Goal: Task Accomplishment & Management: Use online tool/utility

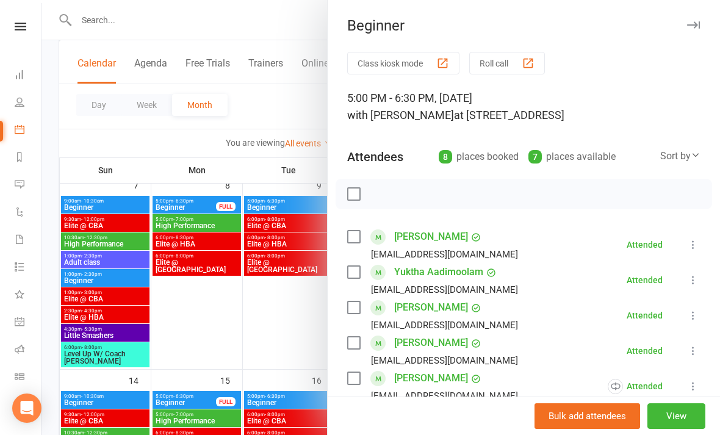
click at [394, 68] on button "Class kiosk mode" at bounding box center [403, 63] width 112 height 23
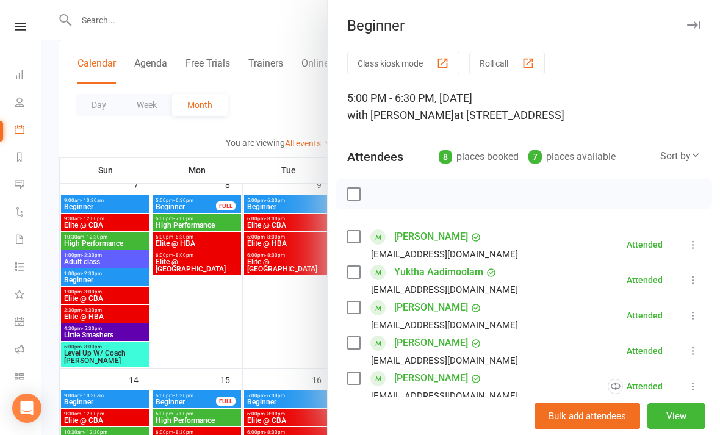
scroll to position [280, 0]
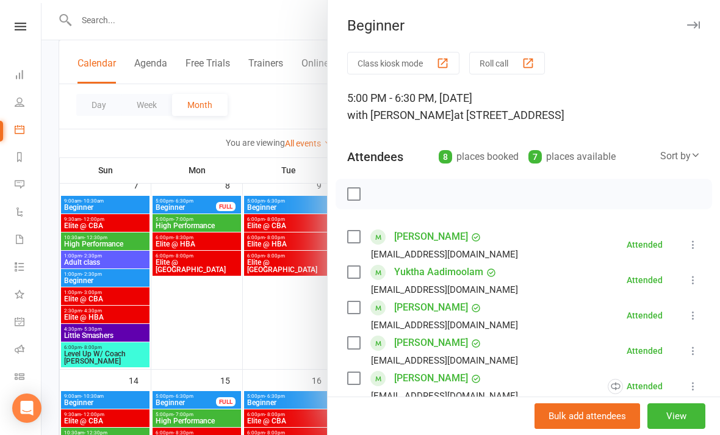
click at [235, 302] on div at bounding box center [380, 217] width 678 height 435
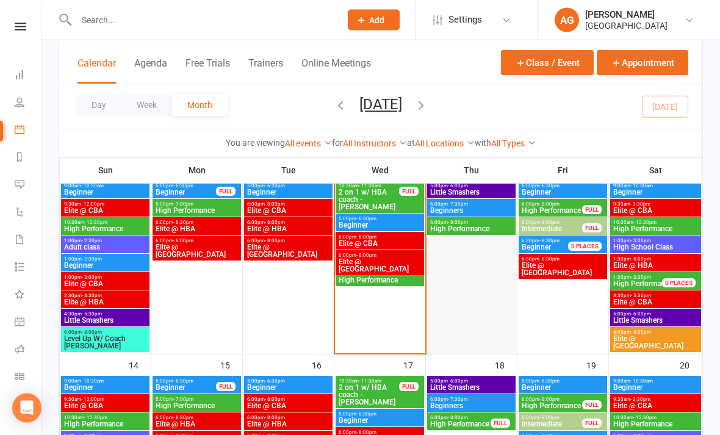
scroll to position [295, 0]
click at [393, 279] on span "High Performance" at bounding box center [380, 279] width 84 height 7
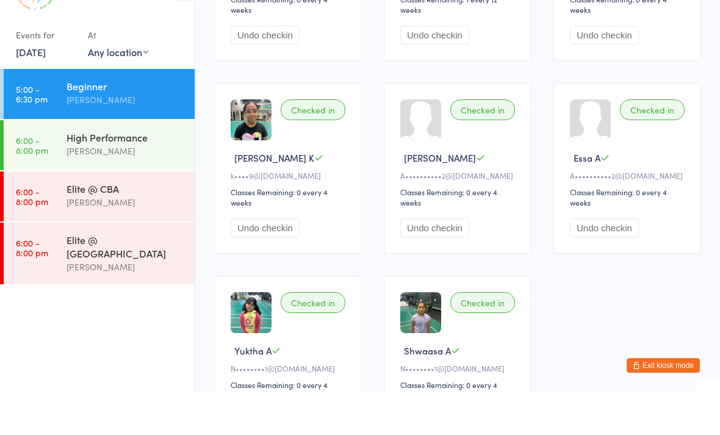
scroll to position [217, 0]
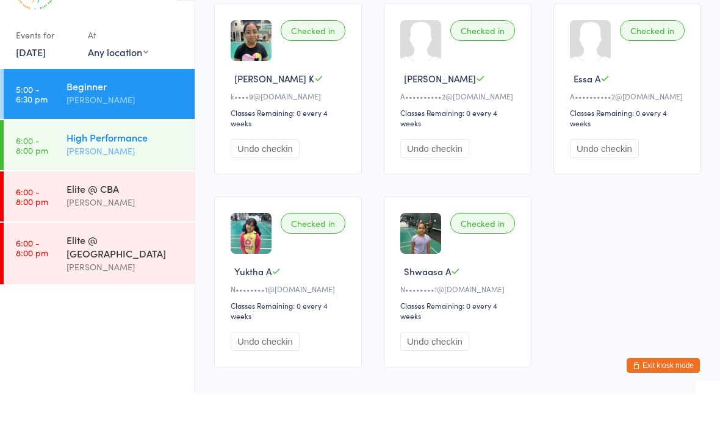
click at [138, 186] on div "[PERSON_NAME]" at bounding box center [126, 193] width 118 height 14
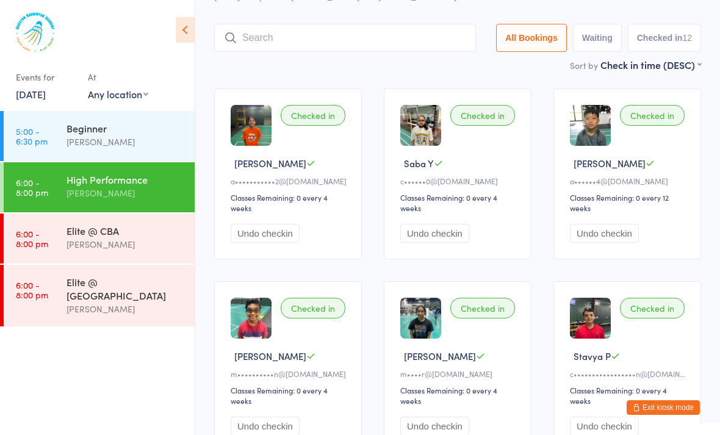
scroll to position [56, 0]
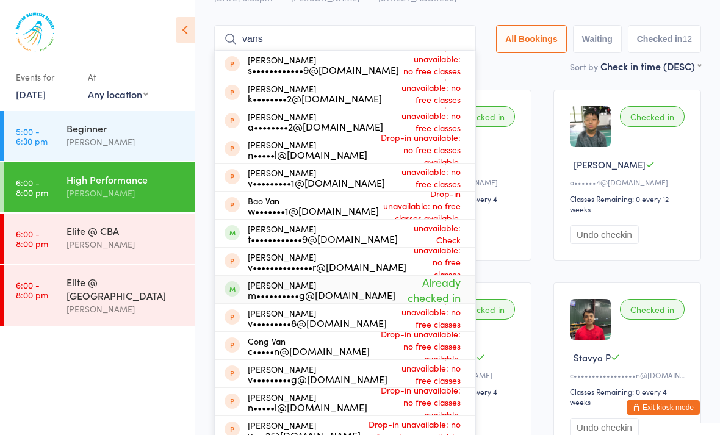
type input "vans"
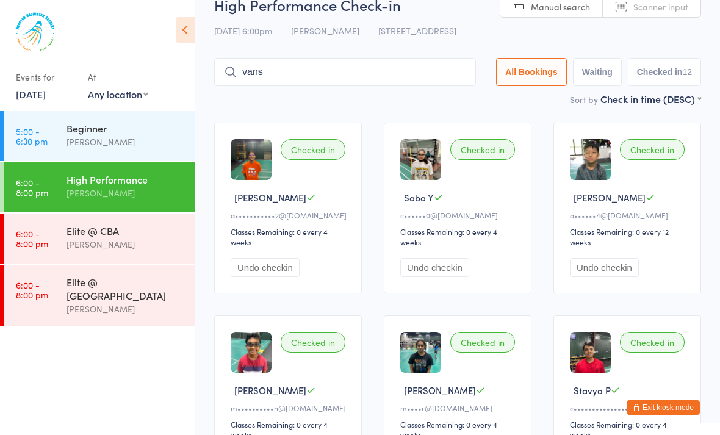
scroll to position [22, 0]
drag, startPoint x: 103, startPoint y: 251, endPoint x: 103, endPoint y: 273, distance: 22.6
click at [103, 251] on div "[PERSON_NAME]" at bounding box center [126, 244] width 118 height 14
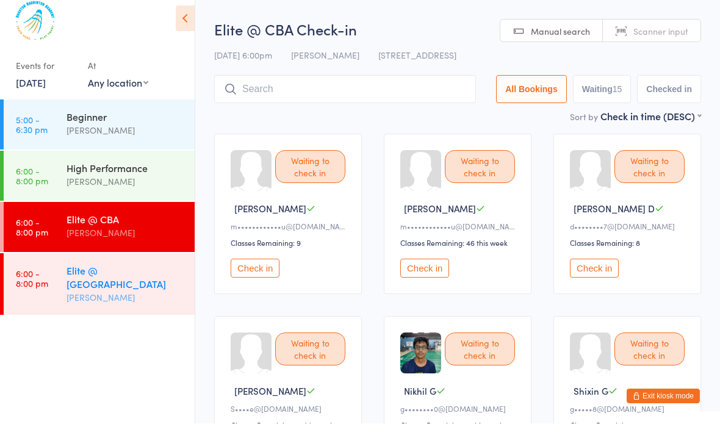
drag, startPoint x: 131, startPoint y: 279, endPoint x: 131, endPoint y: 291, distance: 11.6
click at [131, 302] on div "[PERSON_NAME]" at bounding box center [126, 309] width 118 height 14
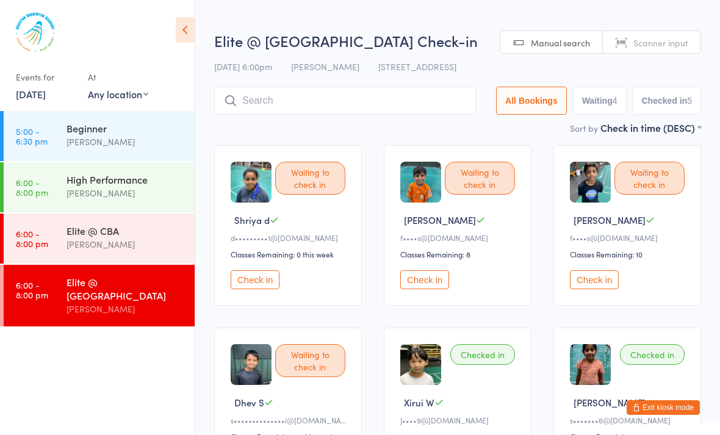
scroll to position [9, 0]
